Goal: Find specific page/section: Find specific page/section

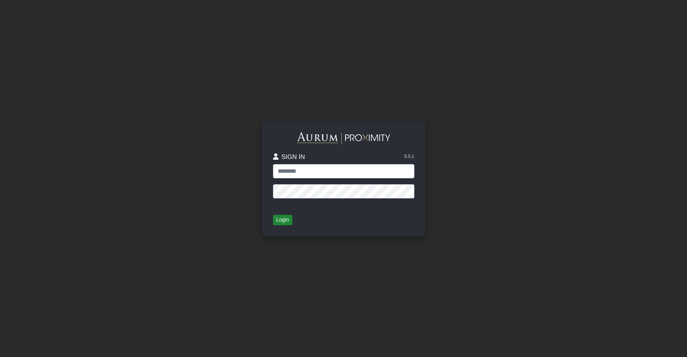
type input "**********"
click at [275, 220] on button "Login" at bounding box center [282, 220] width 19 height 10
